Goal: Task Accomplishment & Management: Use online tool/utility

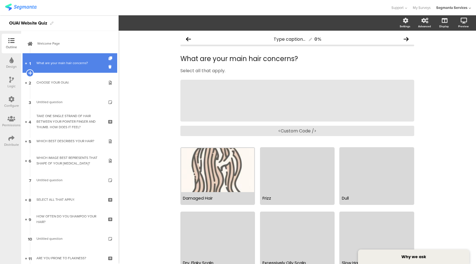
click at [30, 74] on icon at bounding box center [30, 72] width 4 height 5
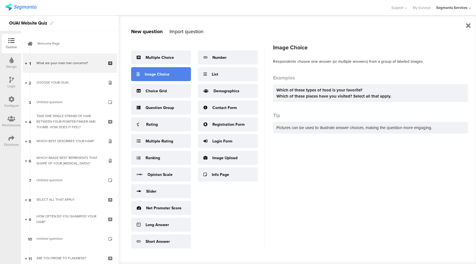
click at [168, 75] on div "Image Choice" at bounding box center [157, 74] width 25 height 6
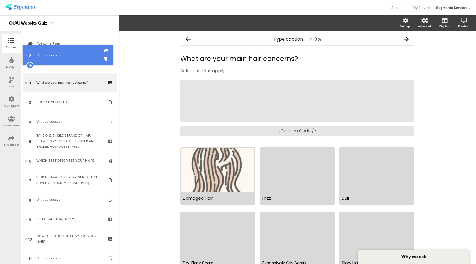
drag, startPoint x: 67, startPoint y: 82, endPoint x: 63, endPoint y: 55, distance: 27.5
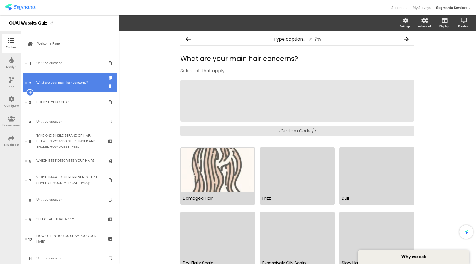
click at [60, 84] on div "What are your main hair concerns?" at bounding box center [69, 83] width 67 height 6
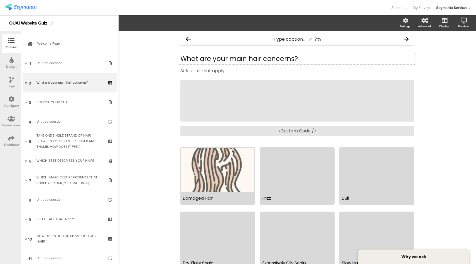
click at [193, 58] on p "What are your main hair concerns?" at bounding box center [297, 59] width 234 height 8
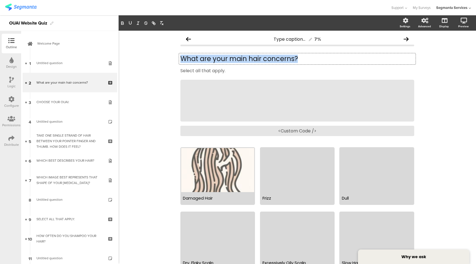
click at [193, 58] on p "What are your main hair concerns?" at bounding box center [297, 59] width 234 height 8
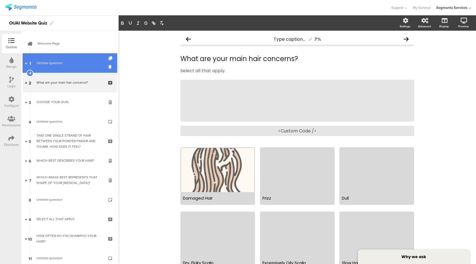
click at [73, 64] on span "Untitled question" at bounding box center [69, 63] width 67 height 6
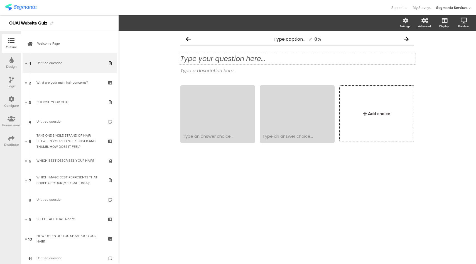
click at [233, 58] on div "Type your question here..." at bounding box center [297, 59] width 234 height 8
click at [201, 71] on div "Type a description here..." at bounding box center [297, 70] width 234 height 7
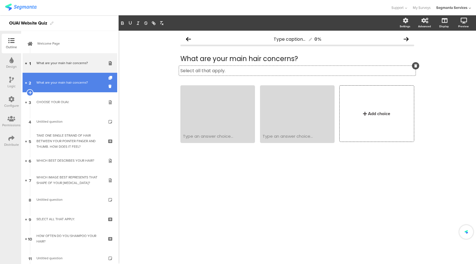
click at [54, 80] on div "What are your main hair concerns?" at bounding box center [69, 83] width 67 height 6
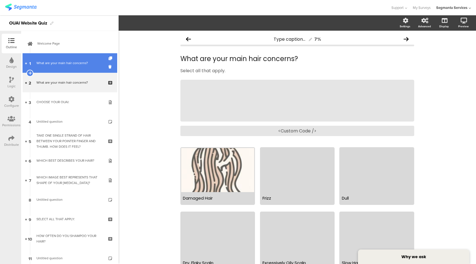
click at [71, 66] on link "1 What are your main hair concerns?" at bounding box center [70, 62] width 95 height 19
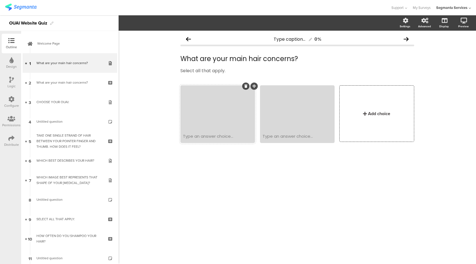
click at [209, 129] on div at bounding box center [217, 108] width 73 height 44
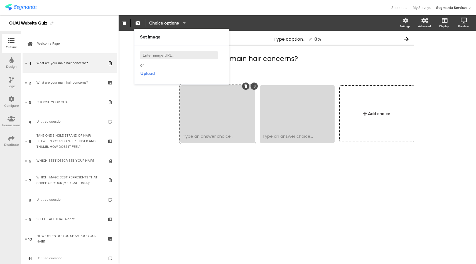
click at [177, 58] on input at bounding box center [179, 55] width 78 height 8
click at [150, 73] on span "Upload" at bounding box center [147, 73] width 14 height 6
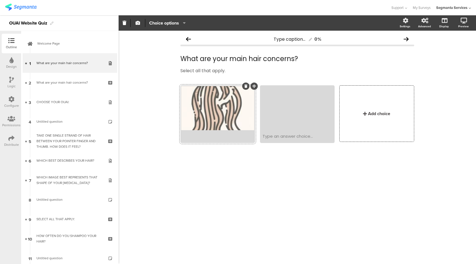
click at [237, 136] on div at bounding box center [218, 136] width 70 height 6
click at [422, 57] on label at bounding box center [423, 57] width 8 height 4
click at [0, 0] on input "checkbox" at bounding box center [0, 0] width 0 height 0
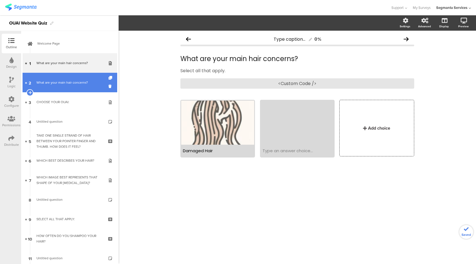
click at [75, 84] on div "What are your main hair concerns?" at bounding box center [69, 83] width 67 height 6
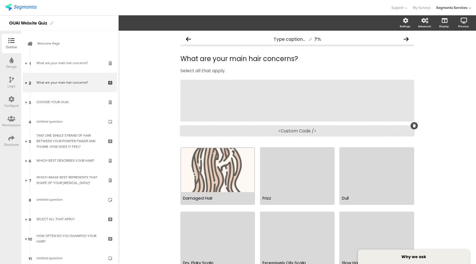
click at [292, 129] on div "<Custom Code />" at bounding box center [297, 131] width 234 height 10
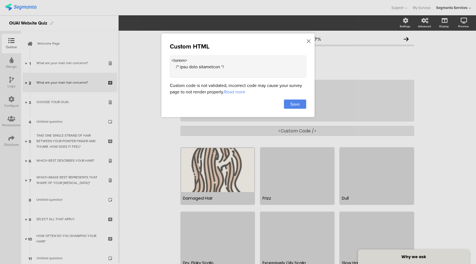
click at [247, 71] on textarea at bounding box center [238, 66] width 136 height 22
click at [309, 39] on icon at bounding box center [309, 41] width 4 height 6
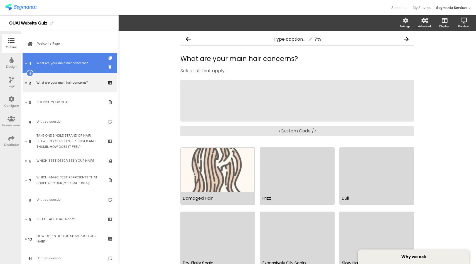
click at [61, 68] on link "1 What are your main hair concerns?" at bounding box center [70, 62] width 95 height 19
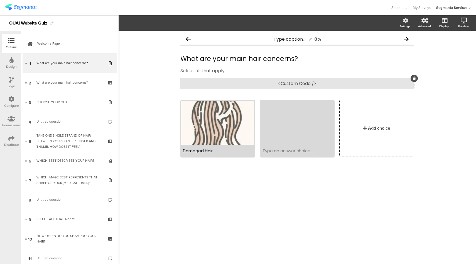
click at [299, 78] on div "<Custom Code />" at bounding box center [297, 83] width 234 height 10
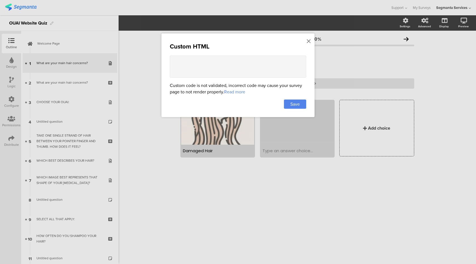
click at [229, 68] on textarea at bounding box center [238, 66] width 136 height 22
paste textarea "<style> /* info page background */ .choice-question-item.selected { border: 2px…"
drag, startPoint x: 234, startPoint y: 67, endPoint x: 233, endPoint y: 61, distance: 6.3
click at [233, 61] on textarea at bounding box center [238, 66] width 136 height 22
type textarea "<style> .choice-question-item.selected { border: 2px solid #724EC9 !important; …"
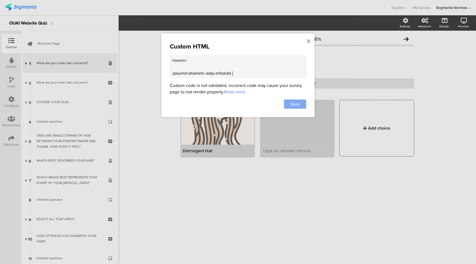
click at [295, 105] on span "Save" at bounding box center [295, 104] width 9 height 6
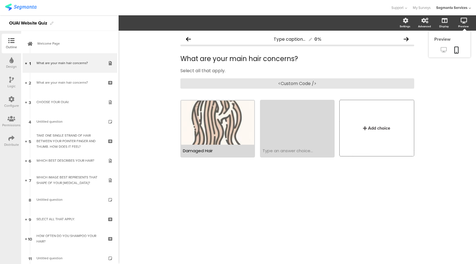
click at [443, 49] on icon at bounding box center [444, 49] width 6 height 5
click at [223, 122] on div at bounding box center [217, 123] width 73 height 44
click at [139, 25] on icon "button" at bounding box center [138, 23] width 4 height 4
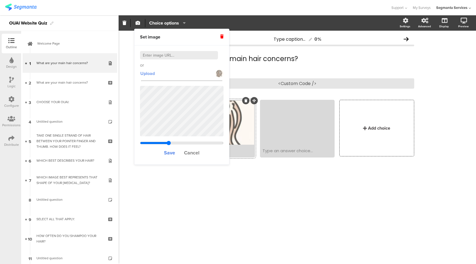
click at [150, 72] on span "Upload" at bounding box center [147, 73] width 14 height 6
type input "1.80761445783133"
click at [170, 152] on span "Save" at bounding box center [169, 152] width 11 height 7
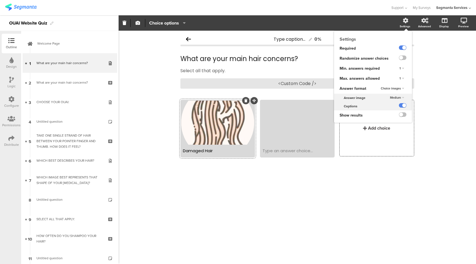
click at [399, 99] on span "Medium" at bounding box center [395, 97] width 11 height 4
click at [394, 106] on div "Medium" at bounding box center [394, 109] width 33 height 6
click at [395, 104] on div at bounding box center [398, 106] width 27 height 8
click at [399, 99] on span "Medium" at bounding box center [395, 97] width 11 height 4
drag, startPoint x: 394, startPoint y: 104, endPoint x: 397, endPoint y: 104, distance: 3.6
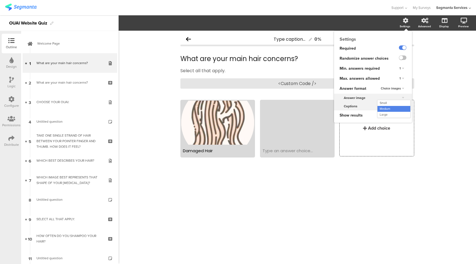
click at [394, 104] on div "Small" at bounding box center [394, 103] width 33 height 6
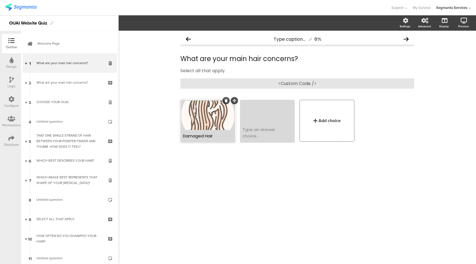
click at [216, 119] on div at bounding box center [207, 115] width 53 height 29
click at [140, 24] on span "button" at bounding box center [138, 23] width 7 height 5
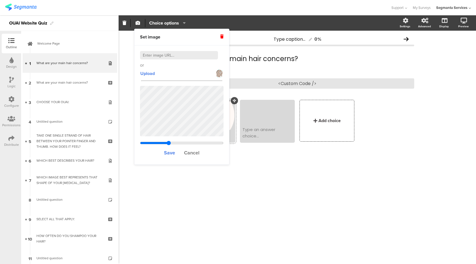
click at [223, 37] on icon at bounding box center [221, 37] width 3 height 4
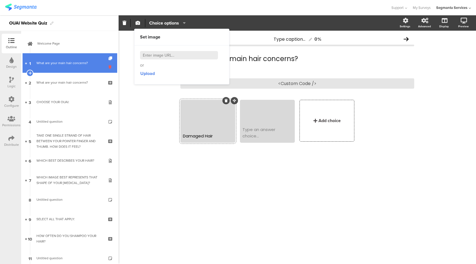
click at [109, 66] on icon at bounding box center [111, 66] width 5 height 5
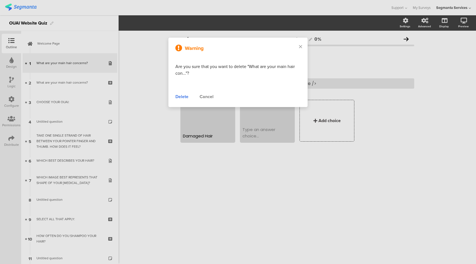
click at [185, 97] on div "Delete" at bounding box center [181, 96] width 13 height 7
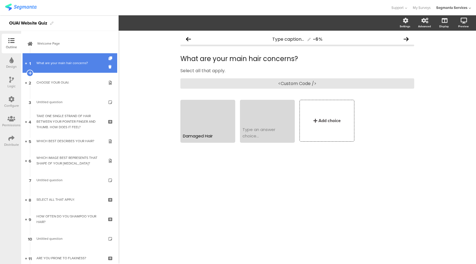
click at [71, 64] on div "What are your main hair concerns?" at bounding box center [69, 63] width 67 height 6
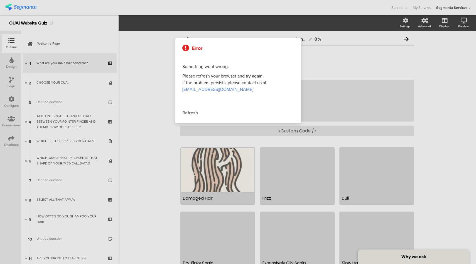
click at [194, 112] on div "Refresh" at bounding box center [237, 112] width 111 height 7
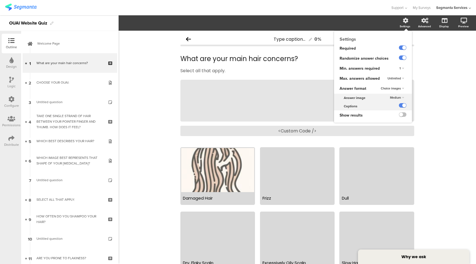
click at [396, 98] on span "Medium" at bounding box center [395, 97] width 11 height 4
click at [391, 87] on span "Choice images" at bounding box center [391, 88] width 20 height 4
click at [388, 94] on div "Text only" at bounding box center [394, 94] width 33 height 6
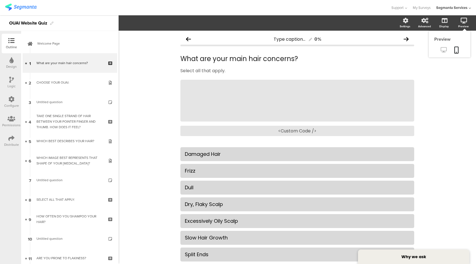
click at [441, 51] on icon at bounding box center [444, 49] width 6 height 5
click at [273, 129] on div "<Custom Code />" at bounding box center [297, 131] width 234 height 10
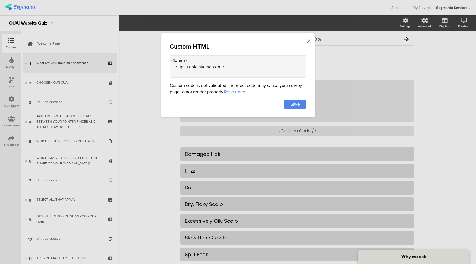
drag, startPoint x: 235, startPoint y: 66, endPoint x: 234, endPoint y: 60, distance: 6.0
click at [234, 60] on textarea at bounding box center [238, 66] width 136 height 22
click at [214, 67] on textarea at bounding box center [238, 66] width 136 height 22
type textarea "<style> .choice-question-item.selected { border: 2px solid #724EC9 !important; …"
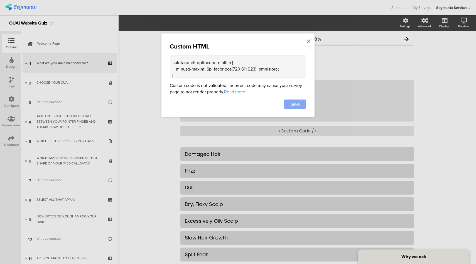
click at [294, 101] on span "Save" at bounding box center [295, 104] width 9 height 6
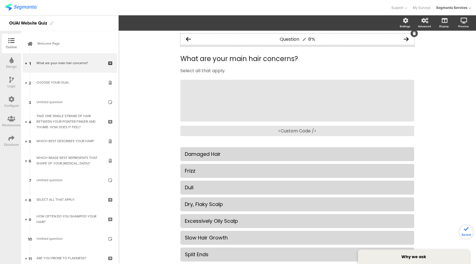
click at [148, 34] on div "Question 0% What are your main hair concerns? What are your main hair concerns?…" at bounding box center [298, 182] width 358 height 303
click at [330, 36] on div "Question 0%" at bounding box center [297, 38] width 234 height 11
click at [133, 24] on span "Layout" at bounding box center [129, 23] width 13 height 6
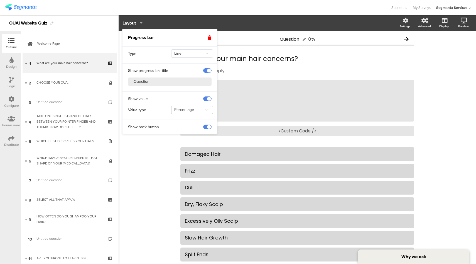
click at [204, 111] on icon at bounding box center [206, 109] width 7 height 9
click at [188, 133] on span "Absolute" at bounding box center [183, 133] width 15 height 6
type input "Absolute"
click at [153, 153] on div "Question 1/15 What are your main hair concerns? What are your main hair concern…" at bounding box center [298, 182] width 358 height 303
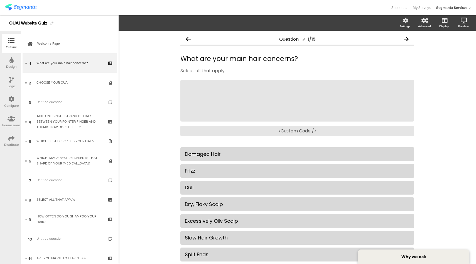
click at [16, 103] on div "Configure" at bounding box center [11, 105] width 15 height 5
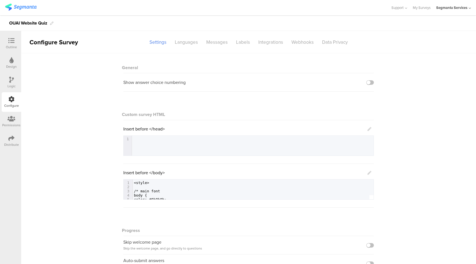
click at [369, 172] on icon at bounding box center [370, 173] width 4 height 4
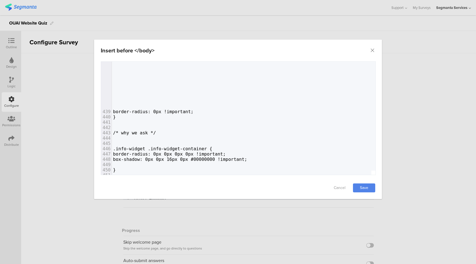
scroll to position [2389, 0]
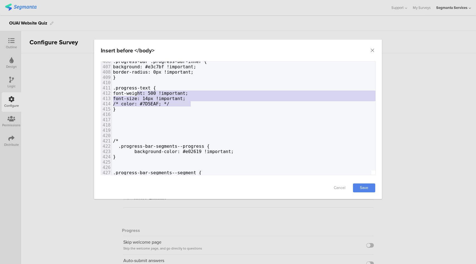
type textarea "font-weight: 500 !important; font-size: 14px !important; /* color: #7D5EAF; */"
drag, startPoint x: 195, startPoint y: 103, endPoint x: 135, endPoint y: 93, distance: 60.7
paste textarea "dialog"
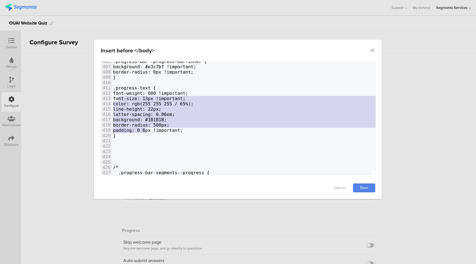
drag, startPoint x: 118, startPoint y: 97, endPoint x: 145, endPoint y: 128, distance: 41.3
type textarea "font-size: 13px !important; color: rgb(255 255 255 / 65%); line-height: 22px; l…"
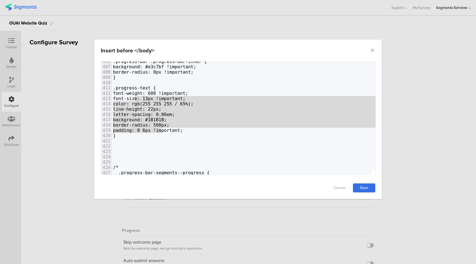
click at [362, 189] on link "Save" at bounding box center [364, 187] width 22 height 9
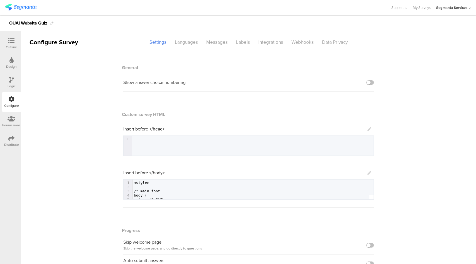
click at [368, 173] on icon at bounding box center [370, 173] width 4 height 4
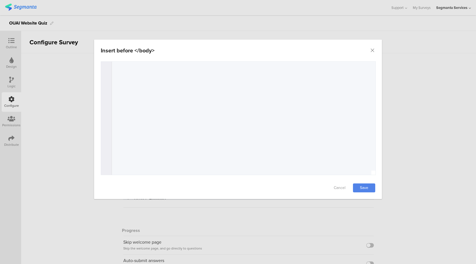
drag, startPoint x: 420, startPoint y: 110, endPoint x: 393, endPoint y: 66, distance: 51.4
click at [420, 109] on div "Insert before </body> Failed saving changes. If the problem persists please con…" at bounding box center [238, 132] width 476 height 264
click at [374, 50] on icon "Close" at bounding box center [373, 51] width 6 height 6
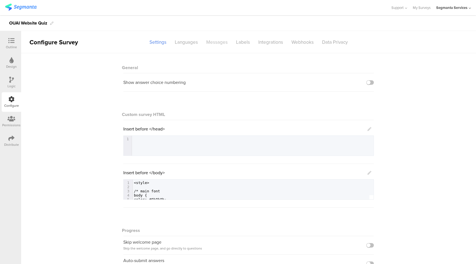
click at [218, 43] on div "Messages" at bounding box center [217, 42] width 30 height 10
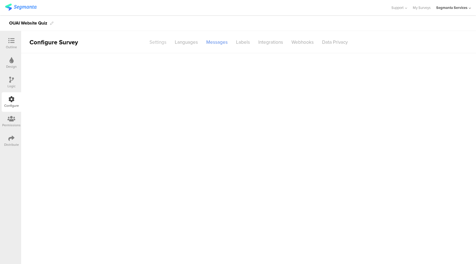
click at [153, 43] on div "Settings" at bounding box center [157, 42] width 25 height 10
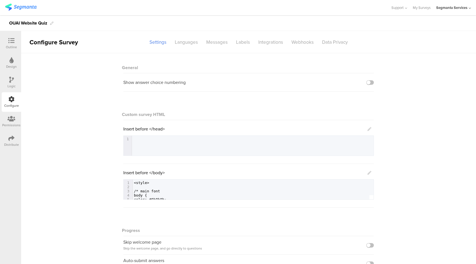
click at [368, 173] on icon at bounding box center [370, 173] width 4 height 4
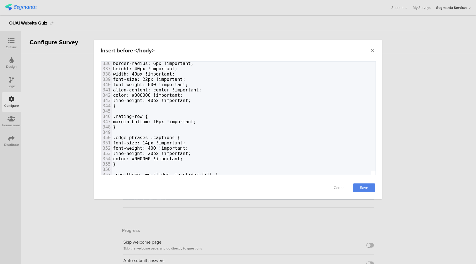
scroll to position [1904, 0]
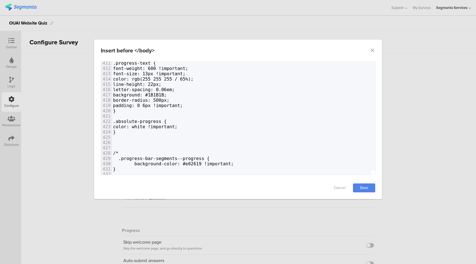
click at [118, 126] on span "color: white !important;" at bounding box center [145, 126] width 64 height 5
click at [113, 133] on span "}" at bounding box center [114, 131] width 3 height 5
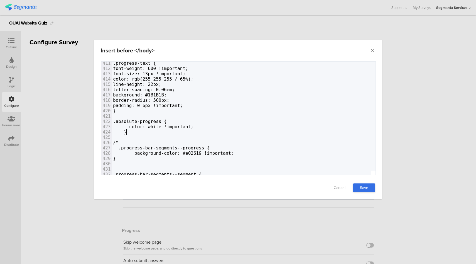
click at [365, 186] on link "Save" at bounding box center [364, 187] width 22 height 9
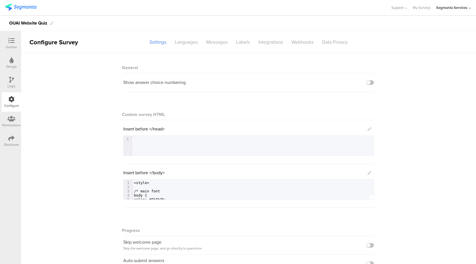
click at [13, 40] on icon at bounding box center [11, 41] width 6 height 6
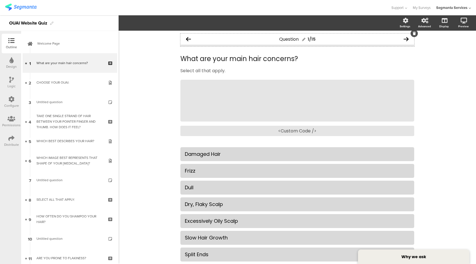
click at [288, 38] on span "Question" at bounding box center [288, 39] width 19 height 6
click at [293, 40] on span "QUESTION" at bounding box center [289, 39] width 22 height 6
click at [8, 101] on div "Configure" at bounding box center [11, 101] width 19 height 19
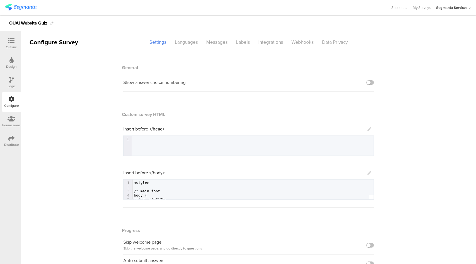
click at [368, 172] on icon at bounding box center [370, 173] width 4 height 4
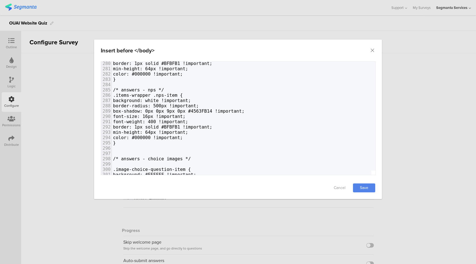
scroll to position [1489, 0]
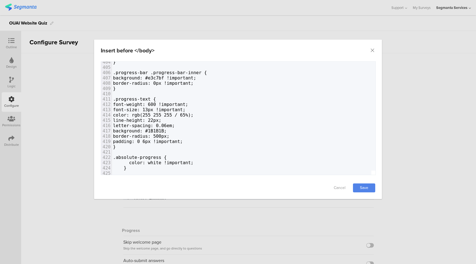
click at [169, 109] on span "font-size: 13px !important;" at bounding box center [149, 109] width 72 height 5
type textarea "5"
click at [361, 187] on link "Save" at bounding box center [364, 187] width 22 height 9
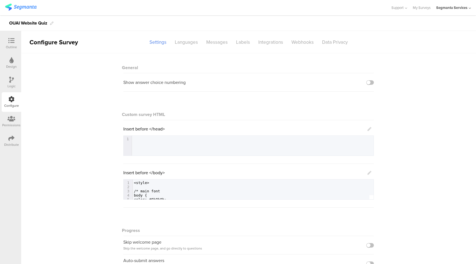
click at [368, 171] on icon at bounding box center [370, 173] width 4 height 4
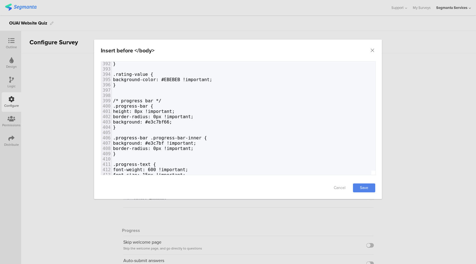
scroll to position [2071, 0]
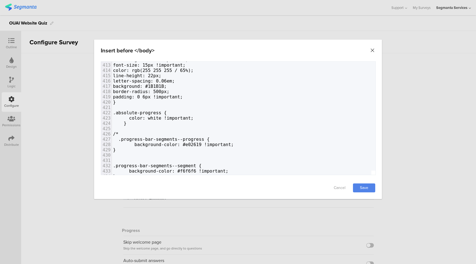
click at [374, 51] on icon "Close" at bounding box center [373, 51] width 6 height 6
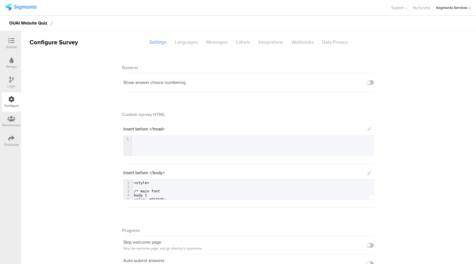
click at [13, 42] on icon at bounding box center [11, 41] width 6 height 6
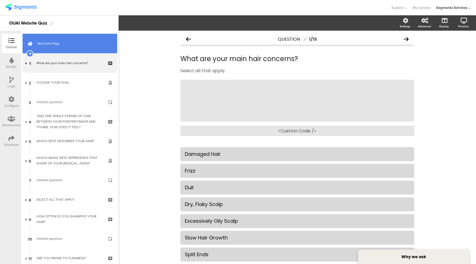
click at [64, 38] on link "Welcome Page" at bounding box center [70, 43] width 95 height 19
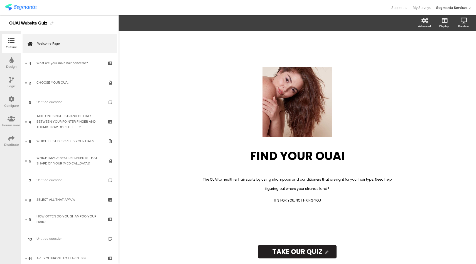
click at [11, 137] on icon at bounding box center [11, 138] width 6 height 6
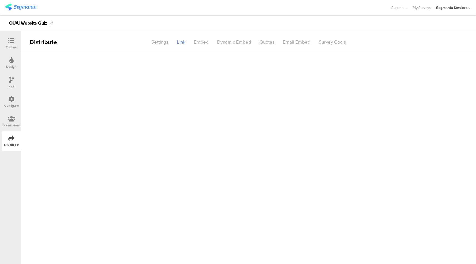
click at [15, 101] on div "Configure" at bounding box center [11, 101] width 19 height 19
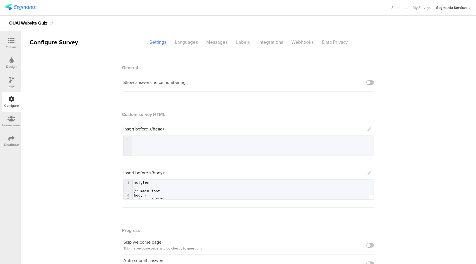
click at [235, 42] on div "Labels" at bounding box center [243, 42] width 22 height 10
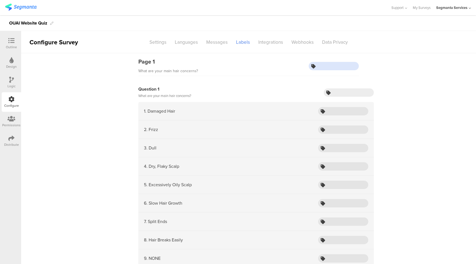
click at [331, 65] on input "text" at bounding box center [334, 66] width 50 height 8
click at [207, 41] on div "Messages" at bounding box center [217, 42] width 30 height 10
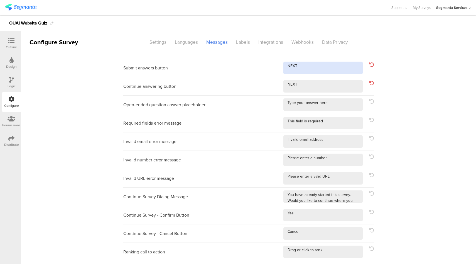
click at [333, 69] on textarea at bounding box center [323, 68] width 79 height 13
paste textarea "→"
type textarea "NEXT →"
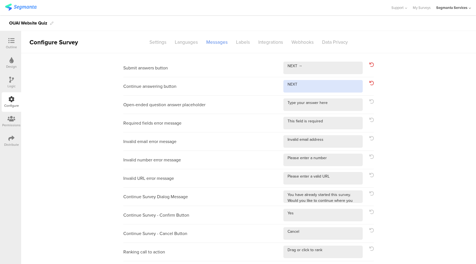
click at [316, 84] on textarea at bounding box center [323, 86] width 79 height 13
paste textarea "→"
type textarea "NEXT. →"
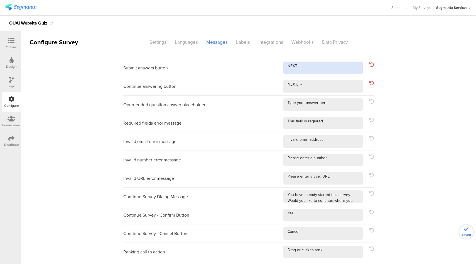
click at [297, 66] on textarea at bounding box center [323, 68] width 79 height 13
type textarea "NEXT →"
click at [16, 43] on div at bounding box center [11, 41] width 11 height 7
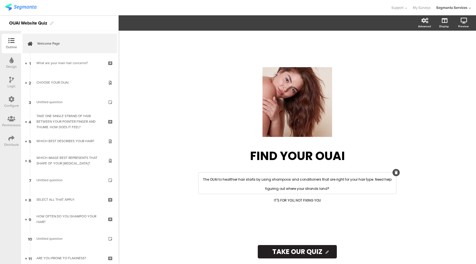
click at [296, 183] on p "The OUAI to healthier hair starts by using shampoos and conditioners that are r…" at bounding box center [297, 183] width 195 height 18
click at [162, 23] on span at bounding box center [168, 23] width 21 height 7
click at [164, 62] on span at bounding box center [168, 66] width 16 height 9
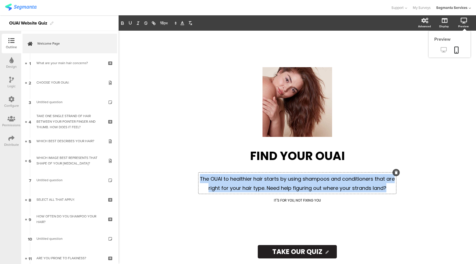
click at [443, 51] on icon at bounding box center [444, 49] width 6 height 5
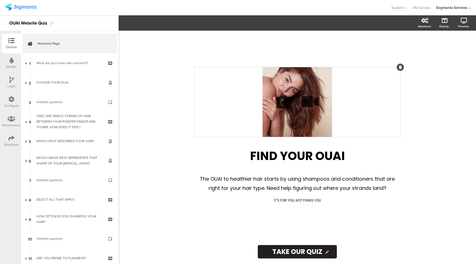
click at [284, 106] on icon at bounding box center [283, 101] width 19 height 19
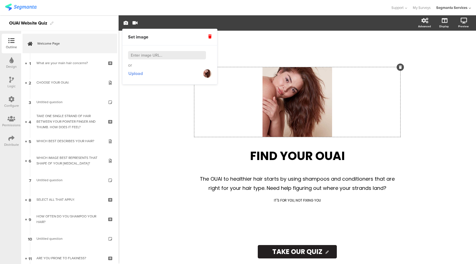
click at [137, 74] on span "Upload" at bounding box center [135, 73] width 14 height 6
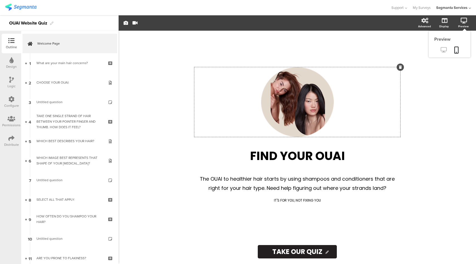
click at [445, 49] on icon at bounding box center [444, 49] width 6 height 5
click at [286, 103] on icon at bounding box center [283, 101] width 19 height 19
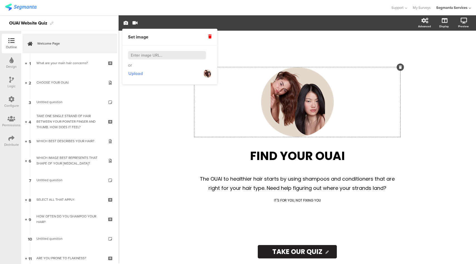
click at [132, 74] on span "Upload" at bounding box center [135, 73] width 14 height 6
click at [138, 72] on span "Upload" at bounding box center [135, 73] width 14 height 6
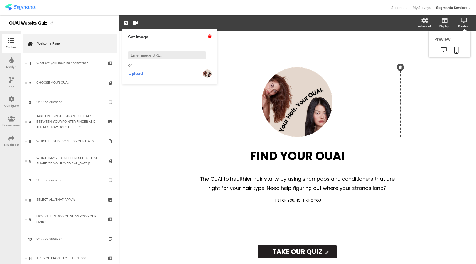
click at [466, 25] on div "Preview" at bounding box center [463, 26] width 11 height 4
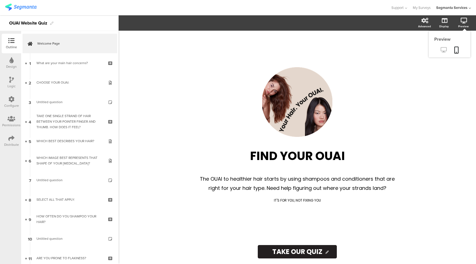
click at [445, 52] on icon at bounding box center [444, 49] width 6 height 5
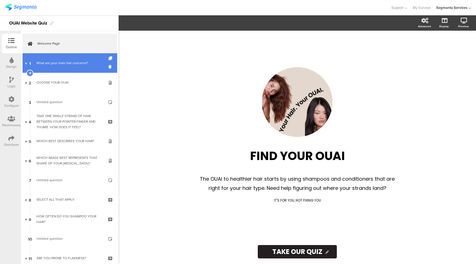
click at [70, 65] on div "What are your main hair concerns?" at bounding box center [69, 63] width 67 height 6
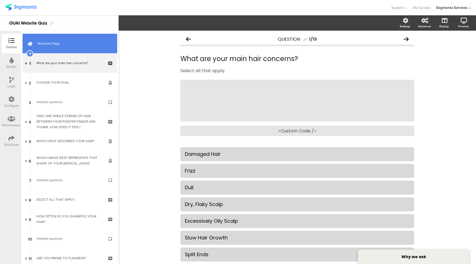
click at [60, 50] on link "Welcome Page" at bounding box center [70, 43] width 95 height 19
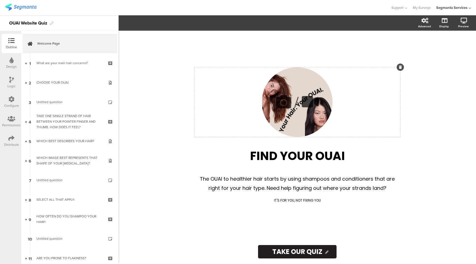
click at [284, 103] on icon at bounding box center [283, 101] width 19 height 19
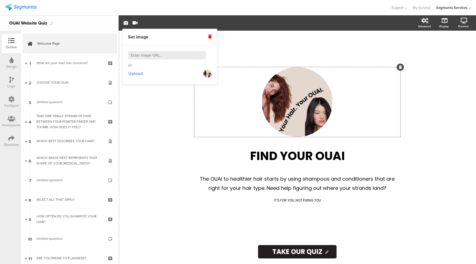
click at [138, 76] on span "Upload" at bounding box center [135, 73] width 14 height 6
click at [131, 75] on span "Upload" at bounding box center [135, 73] width 14 height 6
click at [149, 136] on div "/ FIND YOUR OUAI FIND YOUR OUAI The OUAI to healthier hair starts by using sham…" at bounding box center [298, 147] width 358 height 233
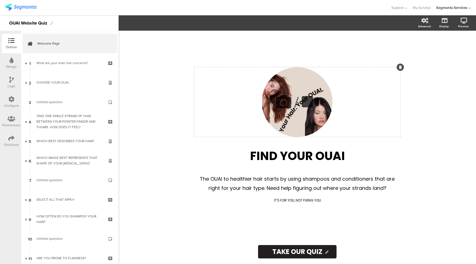
click at [317, 120] on div "/" at bounding box center [297, 102] width 206 height 70
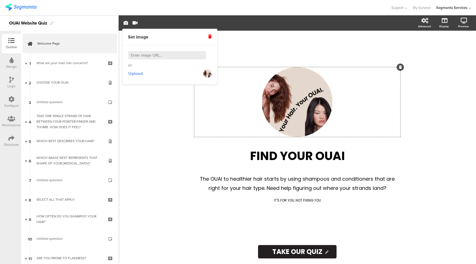
click at [140, 73] on span "Upload" at bounding box center [135, 73] width 14 height 6
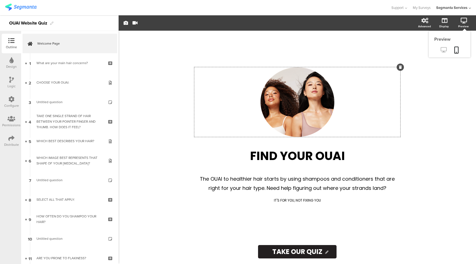
click at [445, 48] on icon at bounding box center [444, 49] width 6 height 5
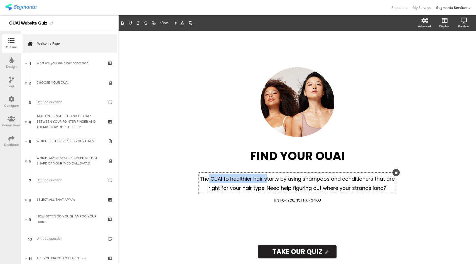
drag, startPoint x: 267, startPoint y: 189, endPoint x: 209, endPoint y: 178, distance: 58.9
click at [209, 178] on div "The OUAI to healthier hair starts by using shampoos and conditioners that are r…" at bounding box center [298, 182] width 198 height 21
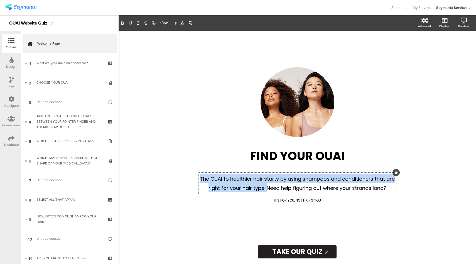
drag, startPoint x: 266, startPoint y: 188, endPoint x: 198, endPoint y: 179, distance: 68.8
click at [198, 179] on sg-rich-text-input "The OUAI to healthier hair starts by using shampoos and conditioners that are r…" at bounding box center [297, 184] width 206 height 25
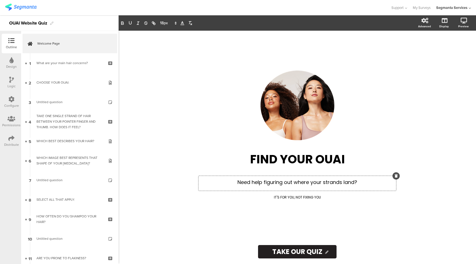
click at [335, 183] on span "Need help figuring out whe﻿re your strands land?" at bounding box center [298, 182] width 120 height 7
click at [336, 182] on span "Need help figuring out whe﻿re your strands land?" at bounding box center [298, 182] width 120 height 7
click at [306, 181] on span "Need help figuring out whe﻿re your strands land?" at bounding box center [298, 182] width 120 height 7
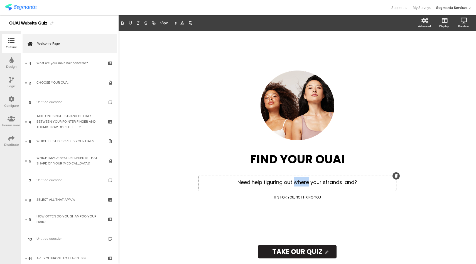
click at [306, 181] on span "Need help figuring out whe﻿re your strands land?" at bounding box center [298, 182] width 120 height 7
copy span "Need help figuring out whe﻿re your strands land?"
click at [446, 50] on icon at bounding box center [444, 49] width 6 height 5
click at [291, 252] on input "TAKE OUR QUIZ" at bounding box center [297, 251] width 79 height 13
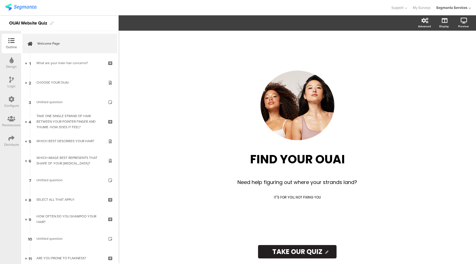
click at [291, 252] on input "TAKE OUR QUIZ" at bounding box center [297, 251] width 79 height 13
type input "Let's get started!"
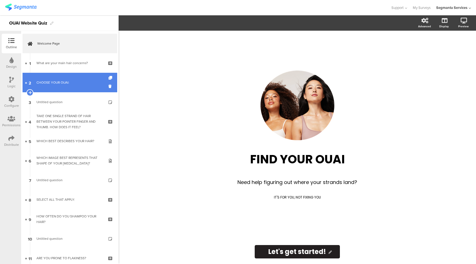
click at [71, 81] on div "CHOOSE YOUR OUAI:" at bounding box center [69, 83] width 67 height 6
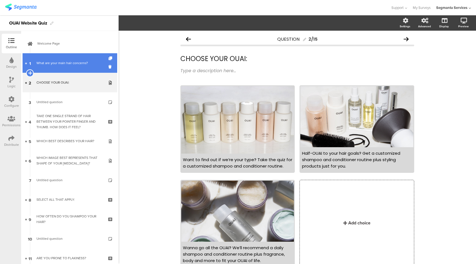
click at [29, 74] on icon at bounding box center [30, 72] width 4 height 5
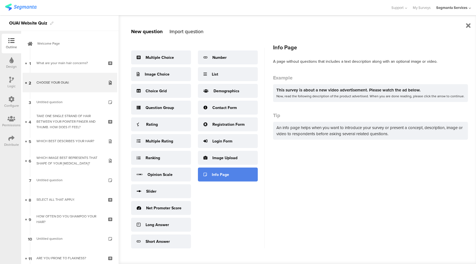
click at [222, 175] on div "Info Page" at bounding box center [220, 175] width 17 height 6
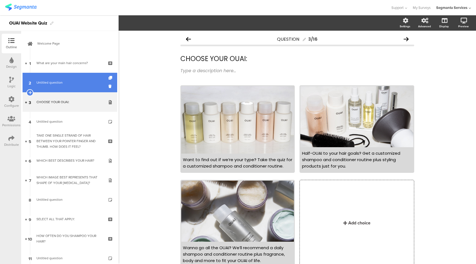
click at [56, 87] on link "2 Untitled question" at bounding box center [70, 82] width 95 height 19
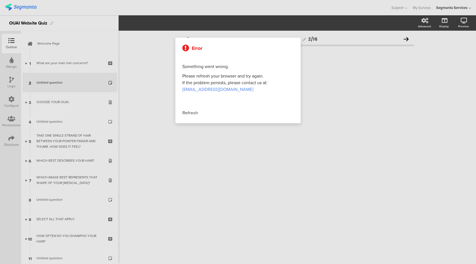
click at [187, 113] on div "Refresh" at bounding box center [237, 112] width 111 height 7
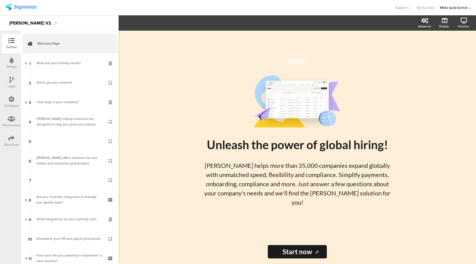
click at [41, 64] on div "What are your primary needs?" at bounding box center [69, 63] width 67 height 6
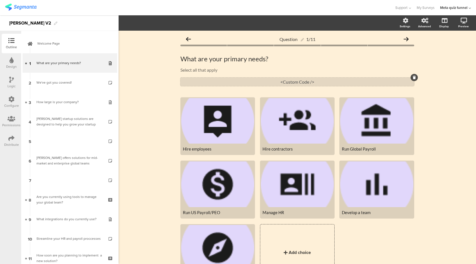
click at [304, 82] on div "<Custom Code />" at bounding box center [297, 81] width 234 height 9
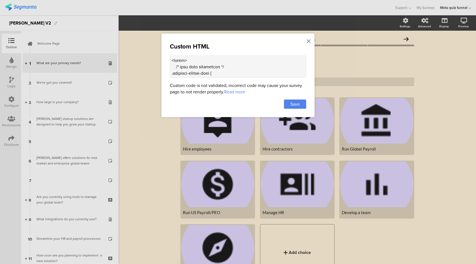
click at [264, 65] on textarea at bounding box center [238, 66] width 136 height 22
click at [309, 41] on icon at bounding box center [309, 41] width 4 height 6
